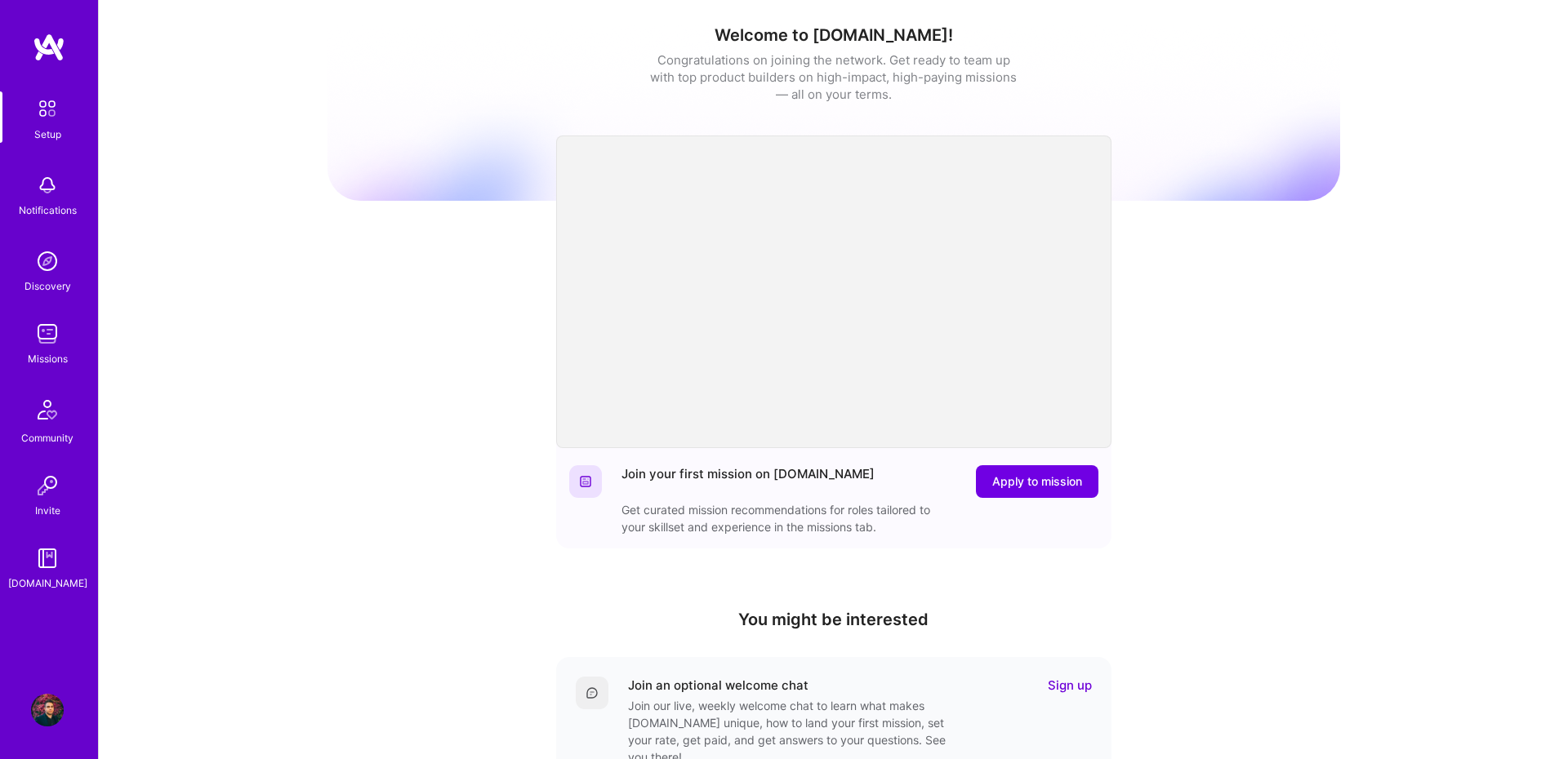
click at [59, 344] on img at bounding box center [48, 334] width 33 height 33
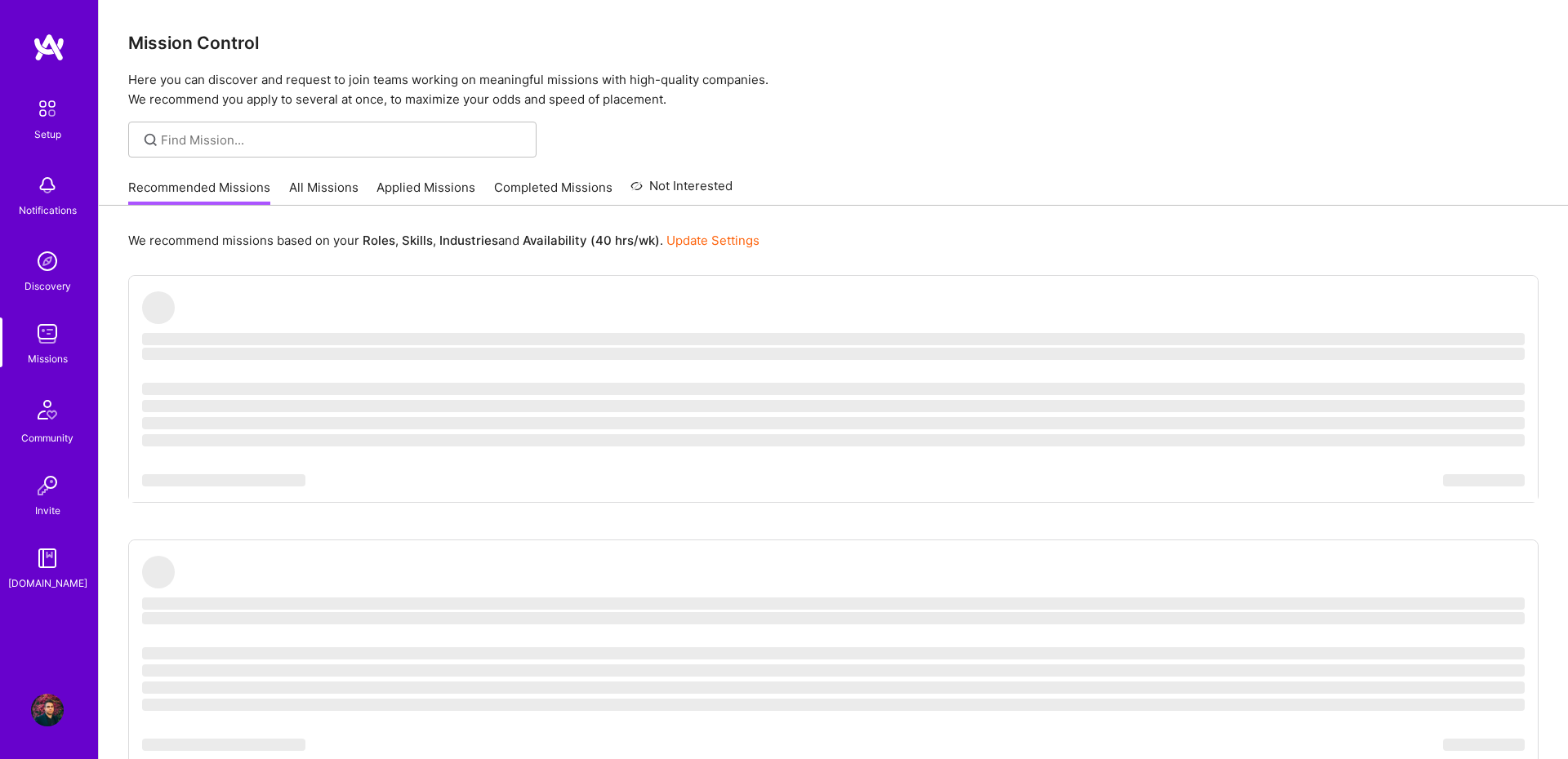
click at [319, 195] on link "All Missions" at bounding box center [324, 192] width 70 height 27
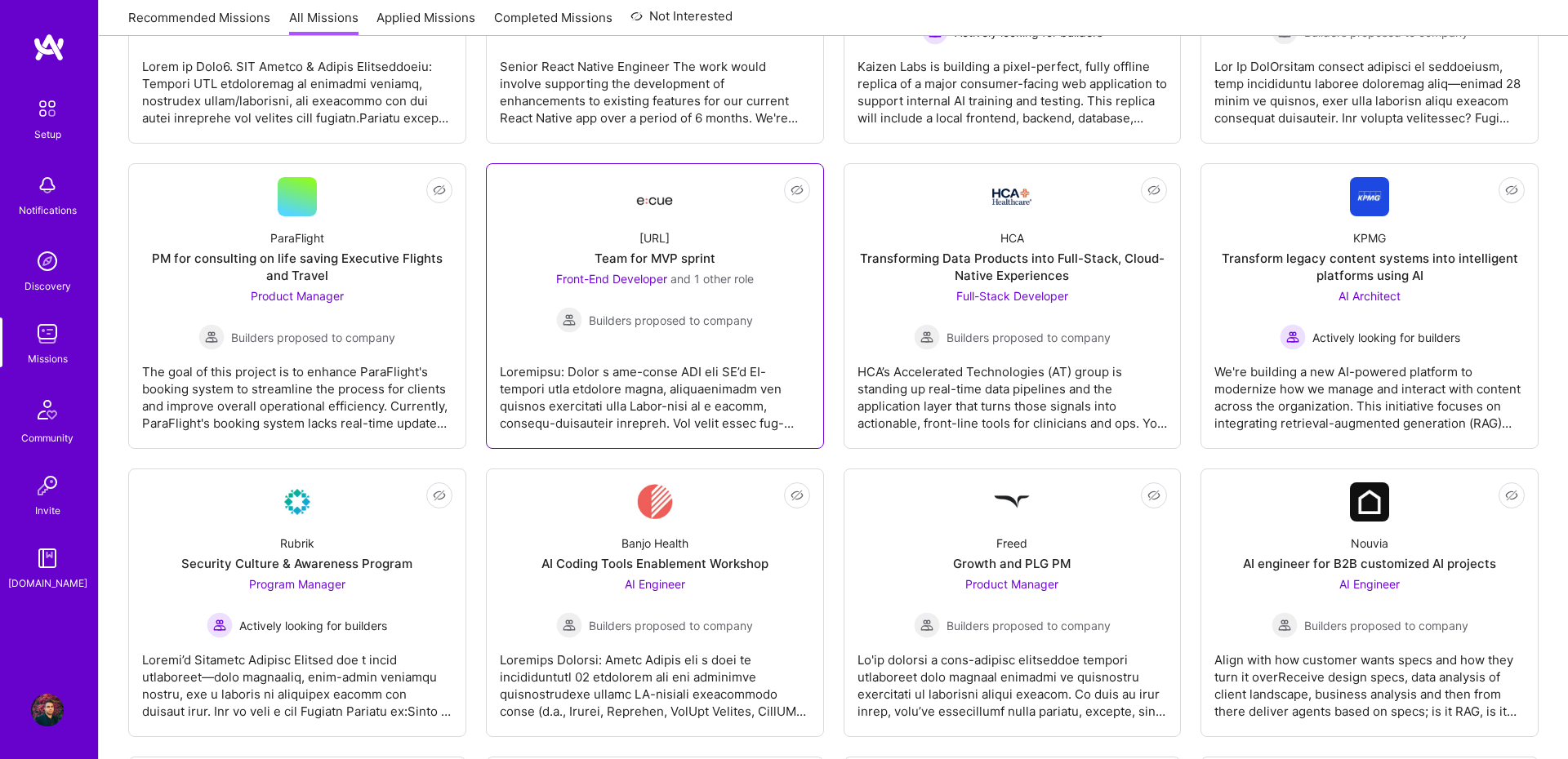
scroll to position [901, 0]
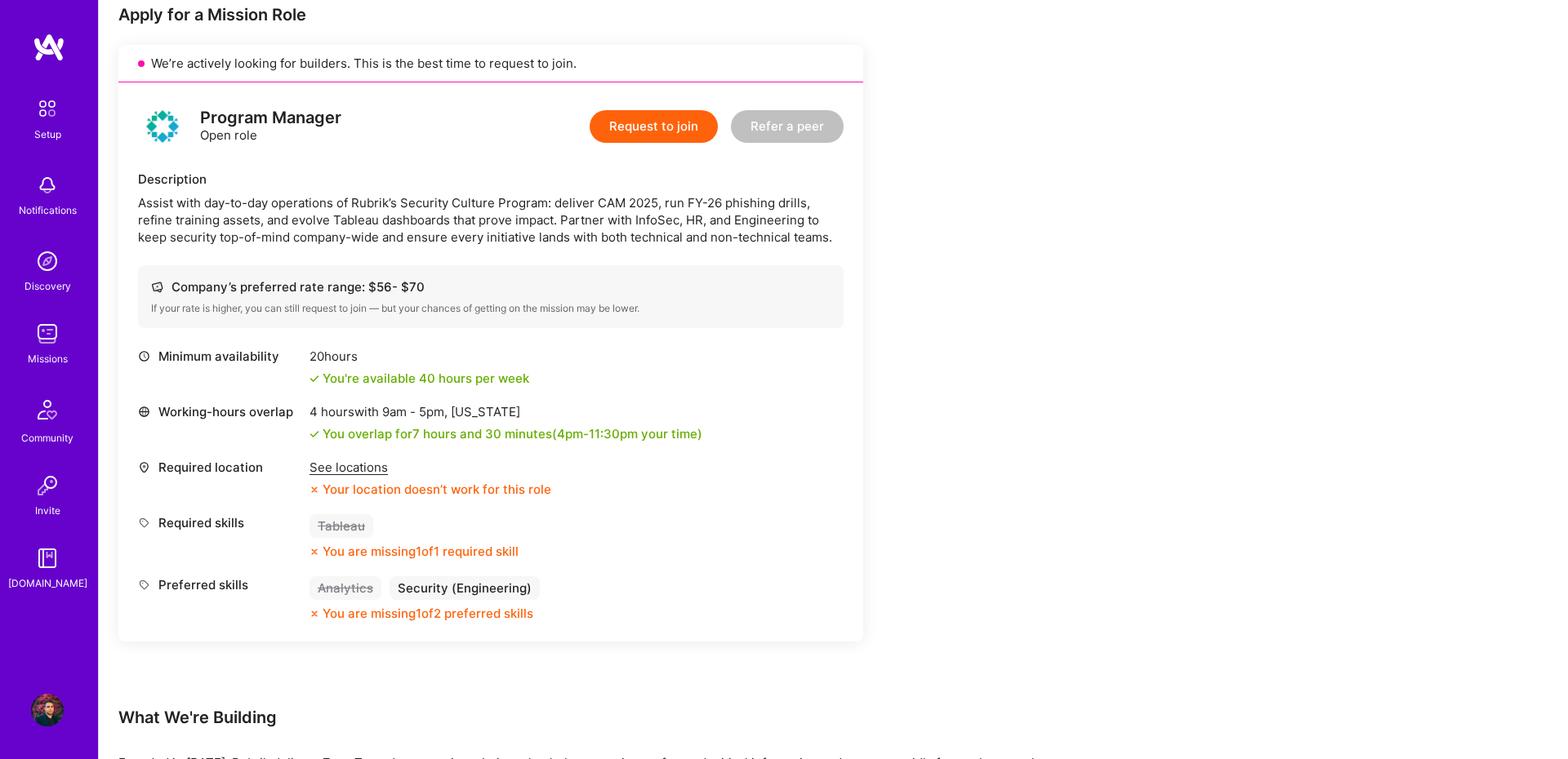
scroll to position [18, 0]
